Goal: Navigation & Orientation: Find specific page/section

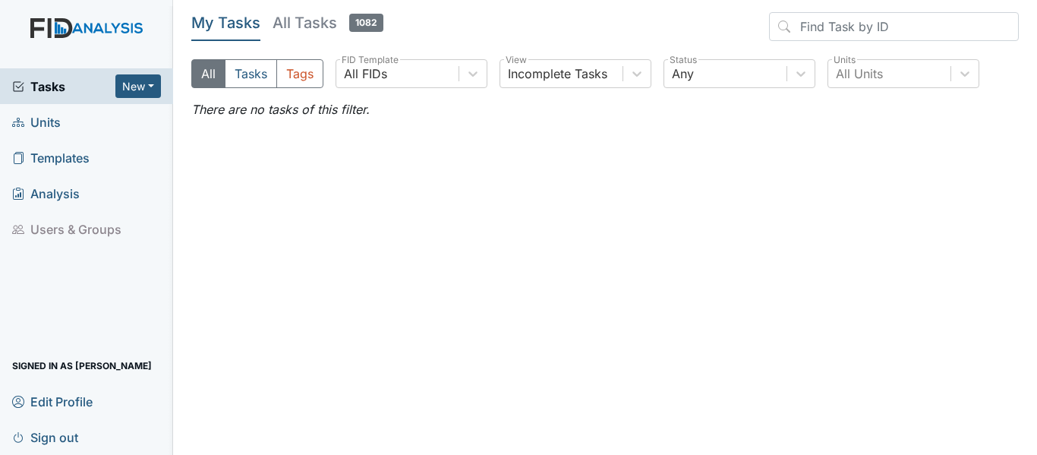
click at [51, 121] on span "Units" at bounding box center [36, 122] width 49 height 24
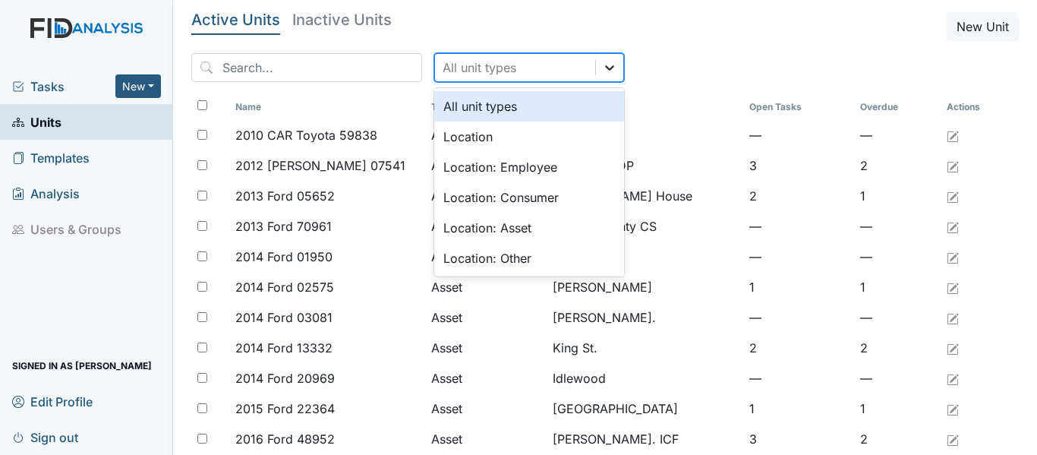
click at [596, 61] on div at bounding box center [609, 67] width 27 height 27
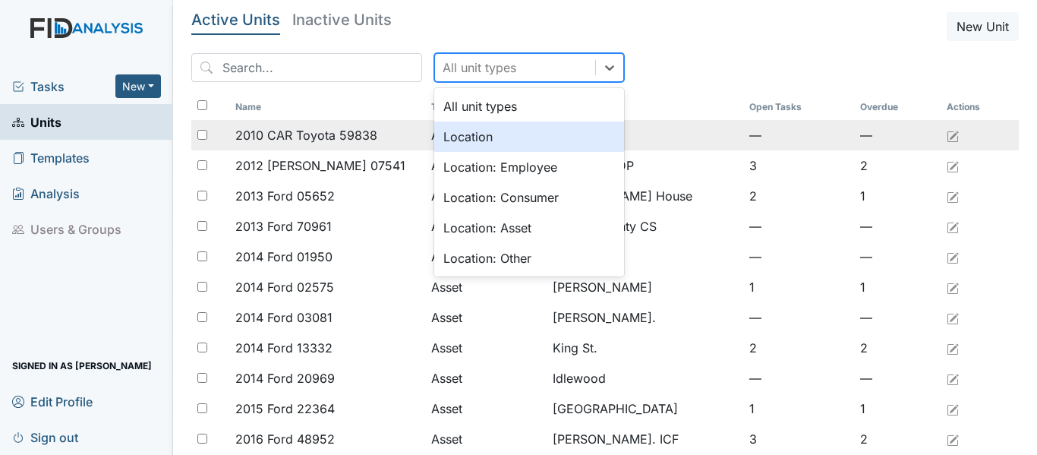
click at [524, 132] on div "Location" at bounding box center [529, 136] width 190 height 30
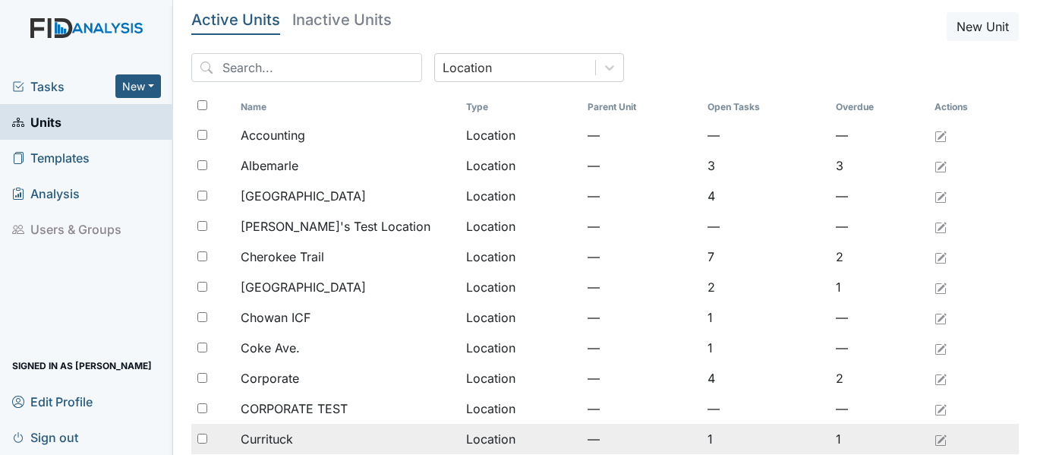
click at [319, 439] on div "Currituck" at bounding box center [347, 439] width 213 height 18
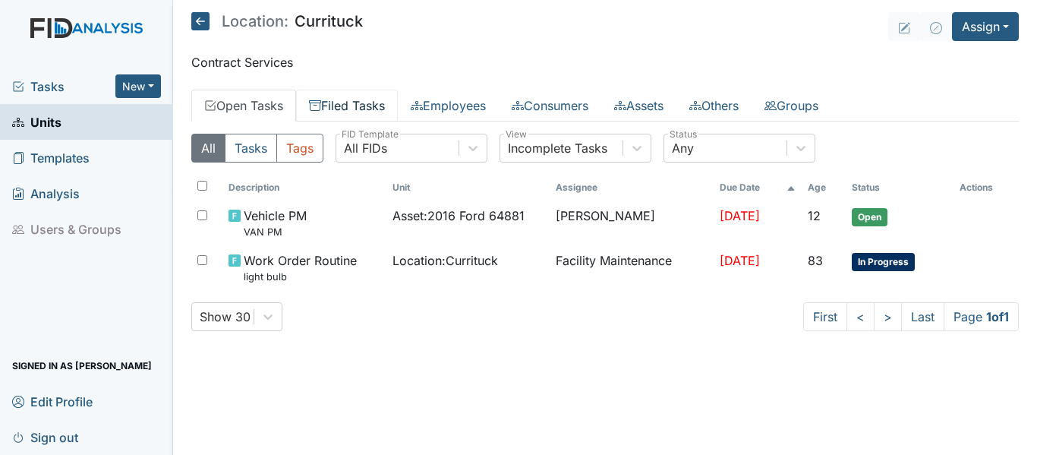
click at [370, 99] on link "Filed Tasks" at bounding box center [347, 106] width 102 height 32
